Goal: Transaction & Acquisition: Subscribe to service/newsletter

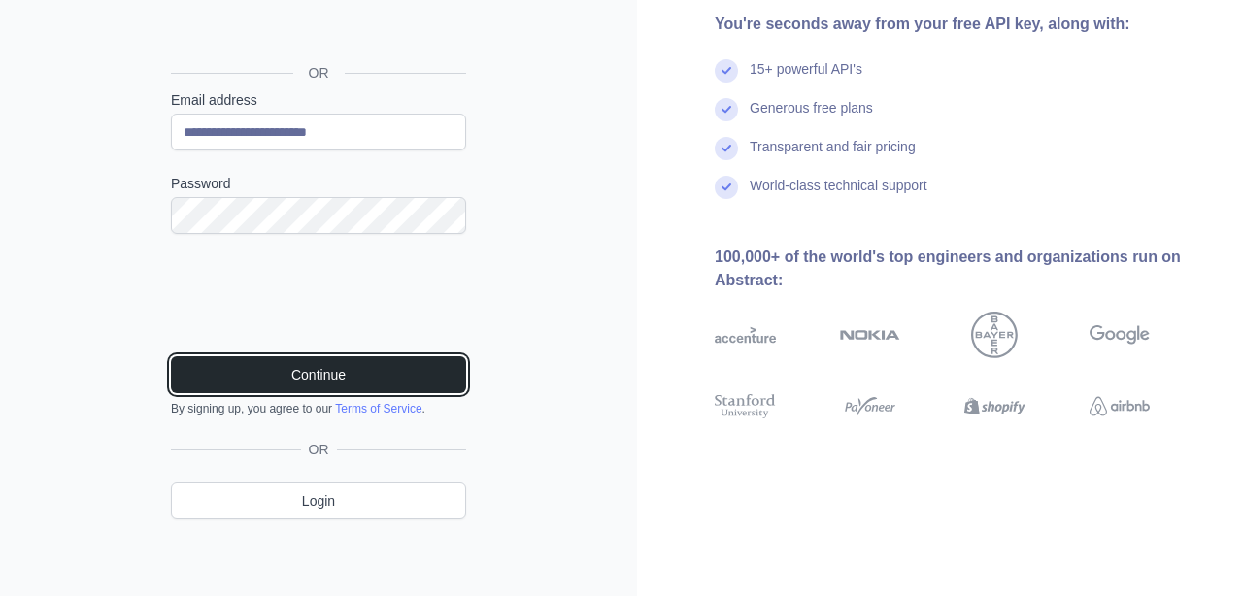
click at [366, 372] on button "Continue" at bounding box center [318, 374] width 295 height 37
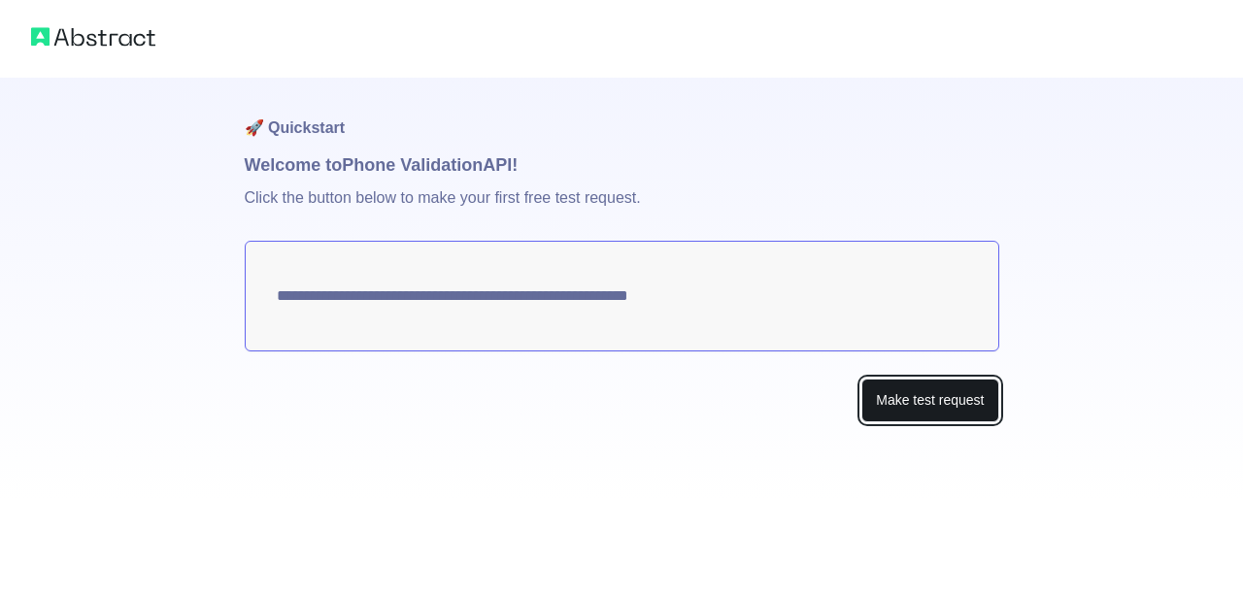
click at [886, 410] on button "Make test request" at bounding box center [929, 401] width 137 height 44
